Goal: Find contact information: Find contact information

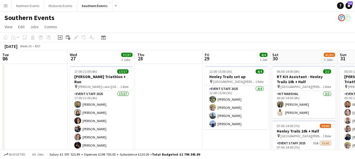
scroll to position [0, 194]
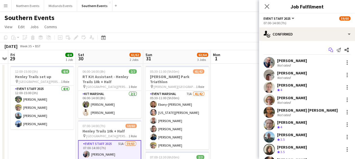
click at [329, 50] on icon at bounding box center [330, 49] width 3 height 3
click at [330, 50] on icon at bounding box center [331, 51] width 3 height 3
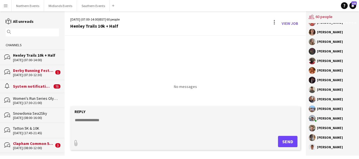
scroll to position [449, 0]
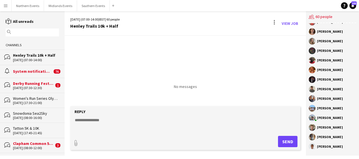
click at [98, 123] on textarea at bounding box center [186, 125] width 225 height 15
paste textarea "**********"
type textarea "*"
paste textarea "**********"
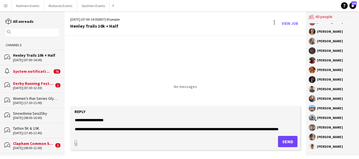
scroll to position [377, 0]
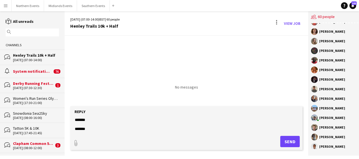
type textarea "**********"
click at [285, 143] on button "Send" at bounding box center [290, 141] width 19 height 11
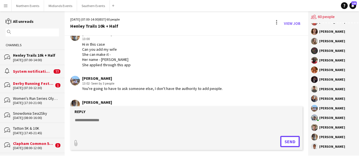
scroll to position [536, 0]
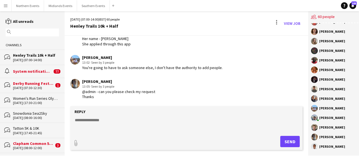
click at [102, 120] on textarea at bounding box center [186, 125] width 225 height 15
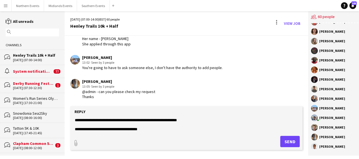
type textarea "**********"
click at [282, 141] on button "Send" at bounding box center [290, 141] width 19 height 11
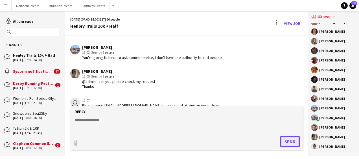
scroll to position [564, 0]
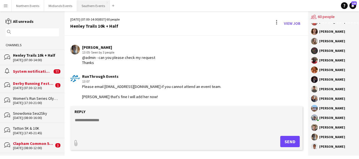
click at [94, 4] on button "Southern Events Close" at bounding box center [93, 5] width 33 height 11
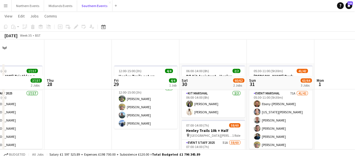
scroll to position [46, 0]
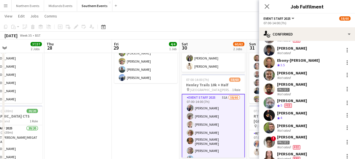
scroll to position [119, 0]
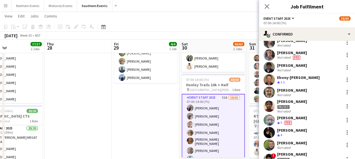
drag, startPoint x: 291, startPoint y: 98, endPoint x: 259, endPoint y: 71, distance: 41.5
click at [259, 71] on div "reuben deyemo Not rated" at bounding box center [307, 67] width 96 height 11
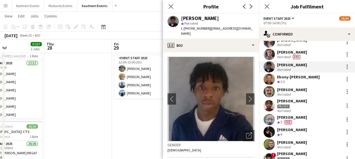
scroll to position [120, 0]
click at [269, 107] on app-user-avatar at bounding box center [269, 105] width 11 height 11
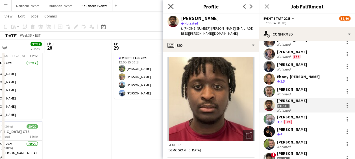
click at [172, 7] on icon "Close pop-in" at bounding box center [170, 6] width 5 height 5
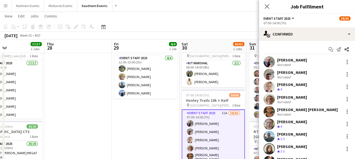
scroll to position [0, 0]
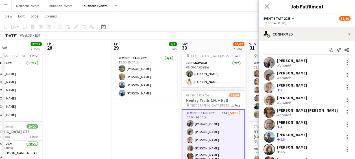
click at [268, 11] on div "Close pop-in" at bounding box center [267, 6] width 16 height 13
click at [267, 6] on icon at bounding box center [266, 6] width 5 height 5
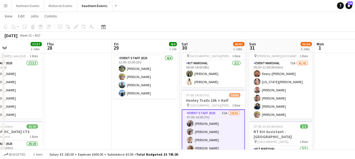
click at [231, 21] on app-page-menu "View Day view expanded Day view collapsed Month view Date picker Jump to today …" at bounding box center [177, 16] width 355 height 11
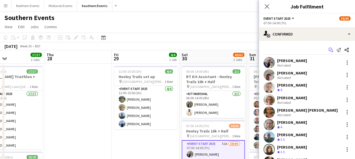
click at [329, 48] on icon at bounding box center [330, 49] width 3 height 3
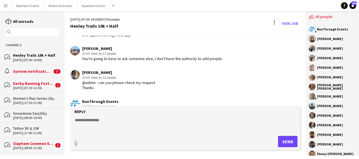
scroll to position [594, 0]
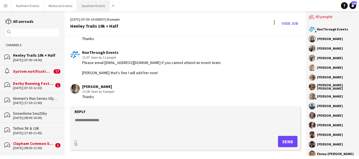
click at [88, 8] on button "Southern Events Close" at bounding box center [93, 5] width 33 height 11
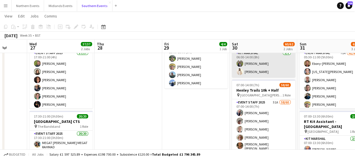
scroll to position [41, 0]
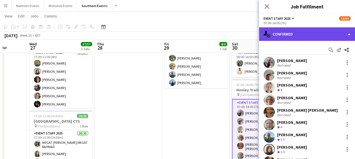
click at [310, 34] on div "single-neutral-actions-check-2 Confirmed" at bounding box center [307, 34] width 96 height 14
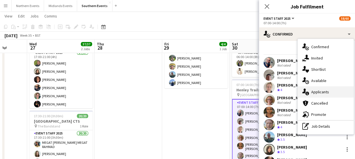
click at [319, 91] on div "single-neutral-actions-information Applicants" at bounding box center [326, 91] width 56 height 11
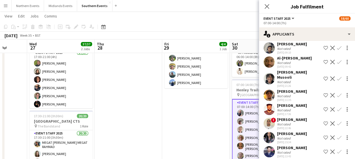
scroll to position [585, 0]
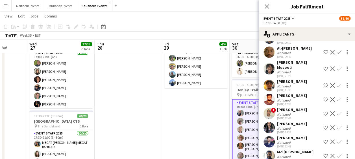
click at [337, 130] on app-icon "Confirm" at bounding box center [339, 128] width 5 height 5
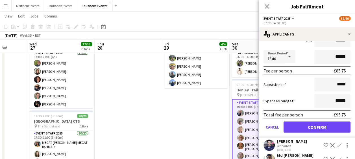
scroll to position [711, 0]
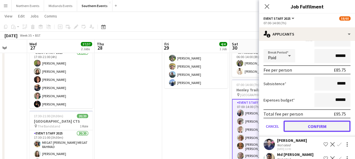
click at [309, 132] on button "Confirm" at bounding box center [317, 126] width 67 height 11
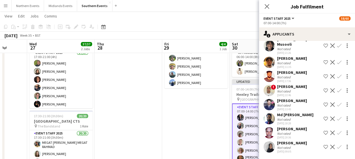
scroll to position [569, 0]
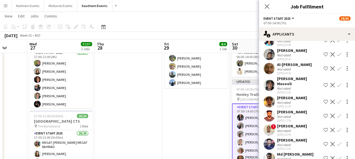
click at [200, 106] on app-date-cell "12:00-15:00 (3h) 4/4 Henley Trails set up pin Temple Island Meadows 1 Role Even…" at bounding box center [196, 142] width 68 height 238
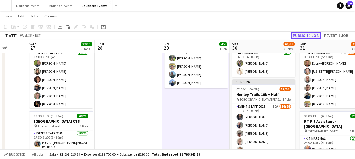
click at [304, 34] on button "Publish 1 job" at bounding box center [306, 35] width 30 height 7
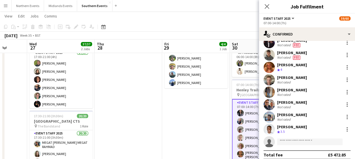
scroll to position [665, 0]
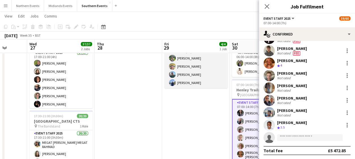
click at [167, 68] on app-card-role "Event Staff 2025 4/4 12:00-15:00 (3h) Sophie Winpenny Ian Poole Nikki Rumboldt …" at bounding box center [195, 67] width 63 height 44
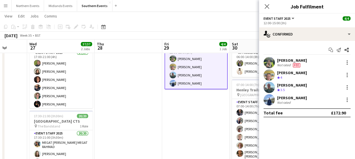
scroll to position [0, 0]
click at [137, 21] on app-page-menu "View Day view expanded Day view collapsed Month view Date picker Jump to today …" at bounding box center [177, 16] width 355 height 11
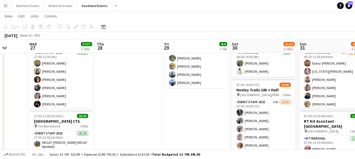
click at [137, 21] on app-page-menu "View Day view expanded Day view collapsed Month view Date picker Jump to today …" at bounding box center [177, 16] width 355 height 11
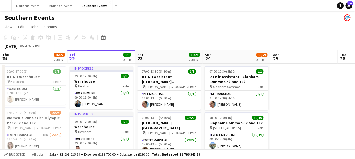
click at [206, 16] on div "Southern Events" at bounding box center [177, 16] width 355 height 11
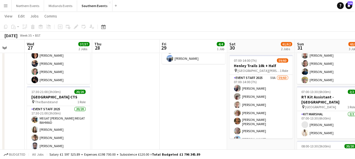
scroll to position [0, 235]
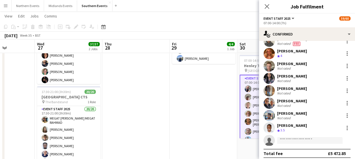
scroll to position [665, 0]
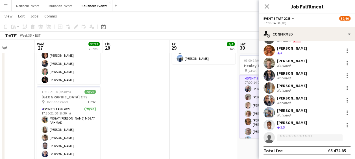
click at [201, 138] on app-date-cell "12:00-15:00 (3h) 4/4 Henley Trails set up pin Temple Island Meadows 1 Role Even…" at bounding box center [204, 117] width 68 height 238
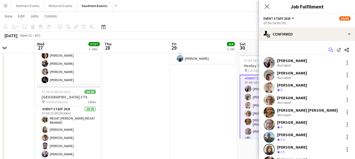
click at [330, 50] on icon at bounding box center [331, 51] width 3 height 3
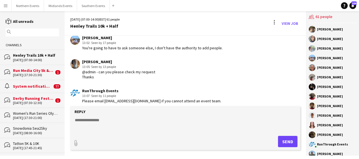
scroll to position [594, 0]
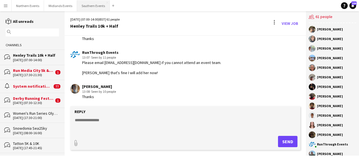
click at [89, 11] on button "Southern Events Close" at bounding box center [93, 5] width 33 height 11
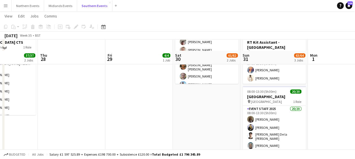
scroll to position [146, 0]
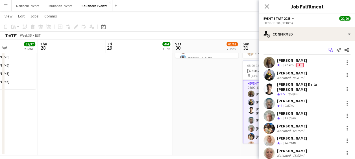
click at [329, 49] on icon "Start chat" at bounding box center [331, 50] width 5 height 5
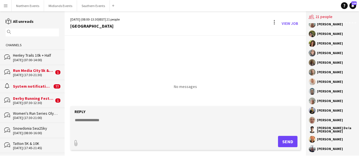
scroll to position [75, 0]
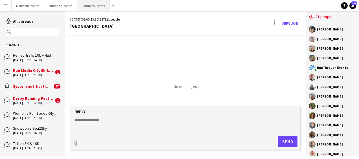
click at [83, 6] on button "Southern Events Close" at bounding box center [93, 5] width 33 height 11
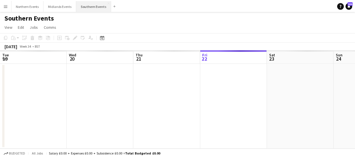
scroll to position [0, 135]
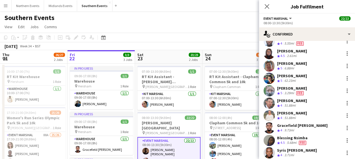
scroll to position [133, 0]
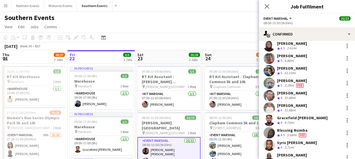
click at [268, 132] on app-user-avatar at bounding box center [269, 132] width 11 height 11
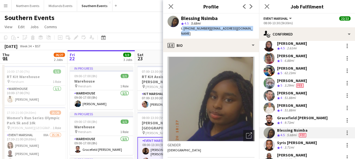
drag, startPoint x: 181, startPoint y: 28, endPoint x: 252, endPoint y: 29, distance: 70.6
click at [252, 29] on div "Blessing Nsimba star 4.5 5.68mi t. [PHONE_NUMBER] | [EMAIL_ADDRESS][DOMAIN_NAME]" at bounding box center [211, 26] width 96 height 25
copy div "t. [PHONE_NUMBER] | [EMAIL_ADDRESS][DOMAIN_NAME]"
click at [171, 5] on icon "Close pop-in" at bounding box center [170, 6] width 5 height 5
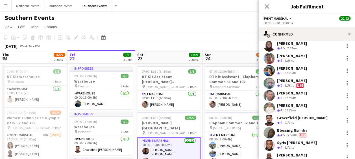
click at [170, 7] on app-navbar "Menu Boards Boards Boards All jobs Status Workforce Workforce My Workforce Recr…" at bounding box center [177, 5] width 355 height 11
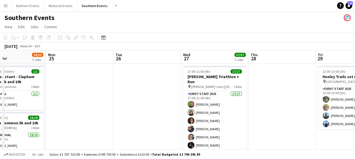
scroll to position [0, 225]
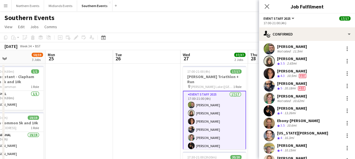
scroll to position [48, 0]
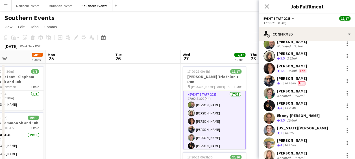
click at [269, 129] on app-user-avatar at bounding box center [269, 130] width 11 height 11
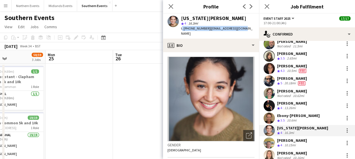
drag, startPoint x: 181, startPoint y: 29, endPoint x: 242, endPoint y: 28, distance: 61.3
click at [242, 28] on div "[US_STATE][PERSON_NAME] star 4 16.3mi t. [PHONE_NUMBER] | [EMAIL_ADDRESS][DOMAI…" at bounding box center [211, 26] width 96 height 25
copy div "t. [PHONE_NUMBER] | [EMAIL_ADDRESS][DOMAIN_NAME]"
click at [171, 9] on app-icon "Close pop-in" at bounding box center [171, 7] width 8 height 8
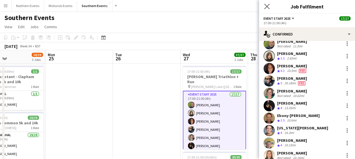
click at [270, 7] on app-icon "Close pop-in" at bounding box center [267, 7] width 8 height 8
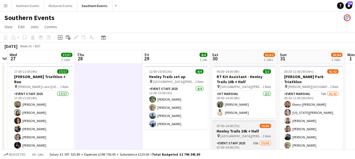
scroll to position [53, 0]
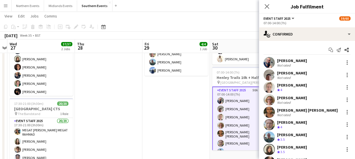
click at [267, 89] on app-user-avatar at bounding box center [269, 87] width 11 height 11
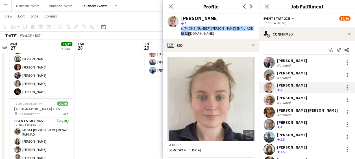
drag, startPoint x: 181, startPoint y: 29, endPoint x: 255, endPoint y: 29, distance: 74.6
click at [255, 29] on div "[PERSON_NAME] star 4 t. [PHONE_NUMBER] | [PERSON_NAME][EMAIL_ADDRESS][DOMAIN_NA…" at bounding box center [211, 26] width 96 height 25
copy div "t. [PHONE_NUMBER] | [PERSON_NAME][EMAIL_ADDRESS][DOMAIN_NAME]"
